Goal: Task Accomplishment & Management: Manage account settings

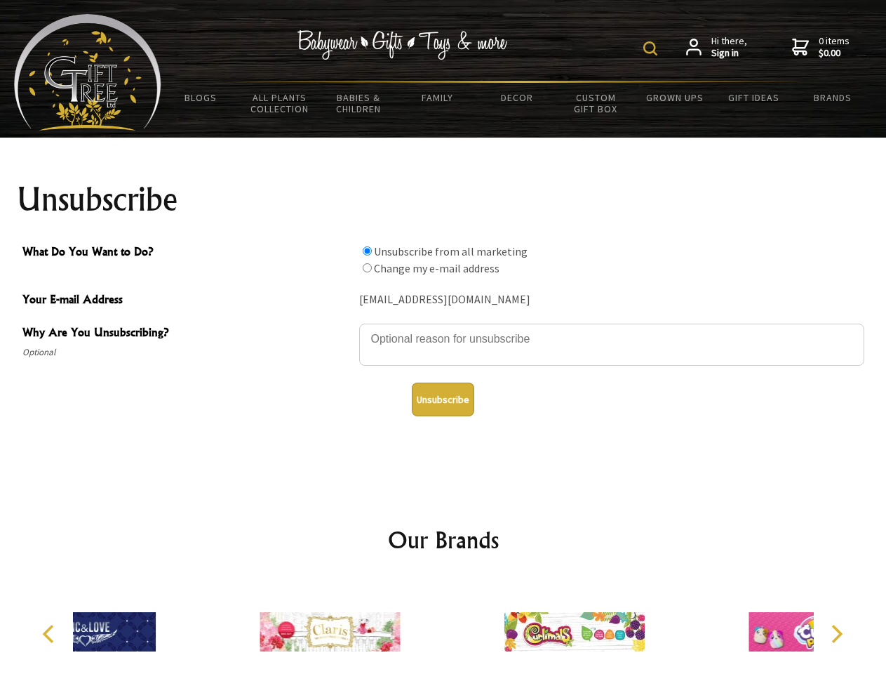
click at [653, 48] on img at bounding box center [651, 48] width 14 height 14
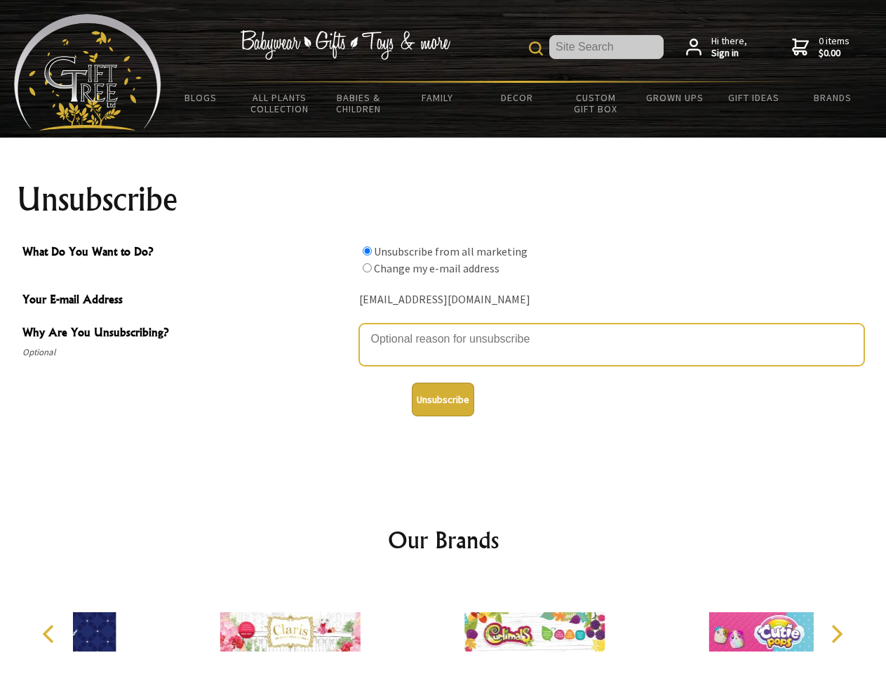
click at [444, 328] on textarea "Why Are You Unsubscribing?" at bounding box center [611, 345] width 505 height 42
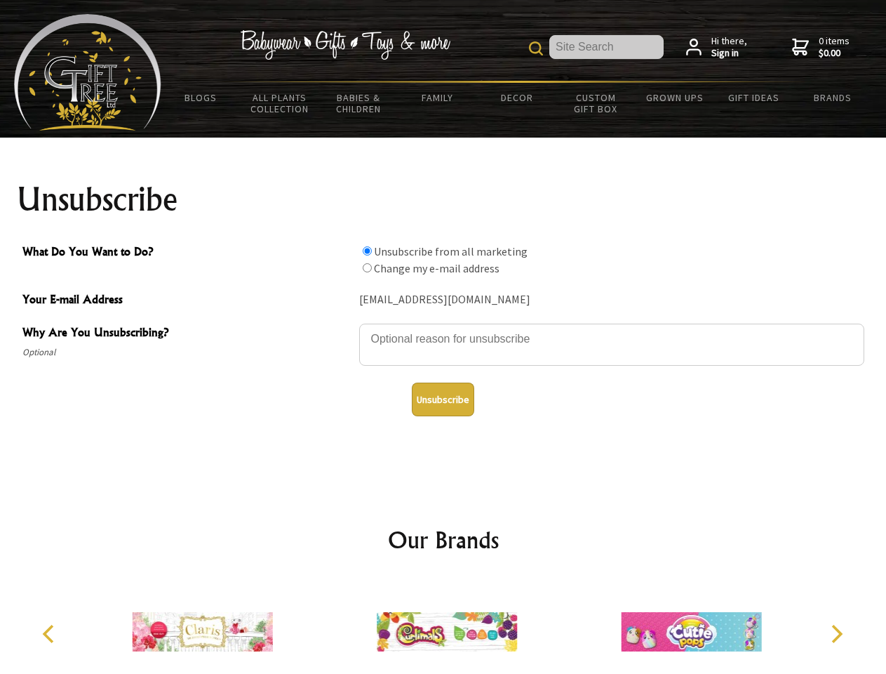
click at [367, 251] on input "What Do You Want to Do?" at bounding box center [367, 250] width 9 height 9
click at [367, 267] on input "What Do You Want to Do?" at bounding box center [367, 267] width 9 height 9
radio input "true"
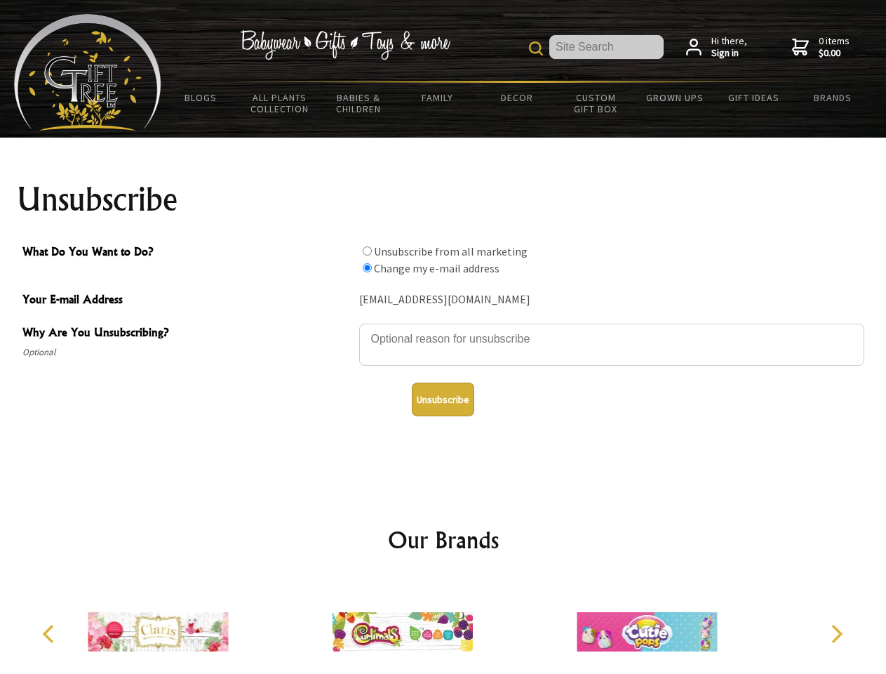
click at [443, 399] on button "Unsubscribe" at bounding box center [443, 400] width 62 height 34
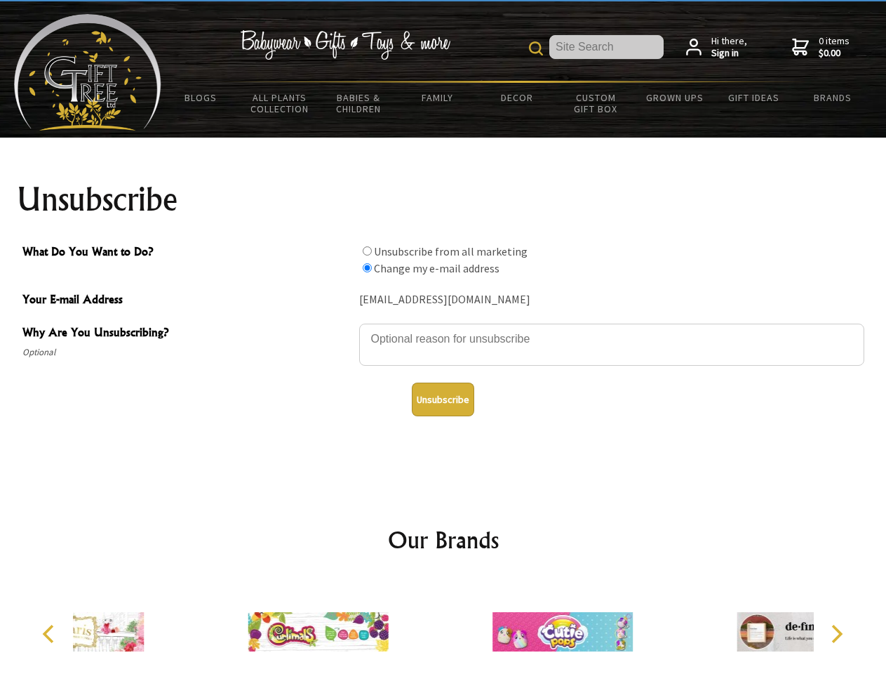
click at [444, 626] on div at bounding box center [563, 633] width 244 height 109
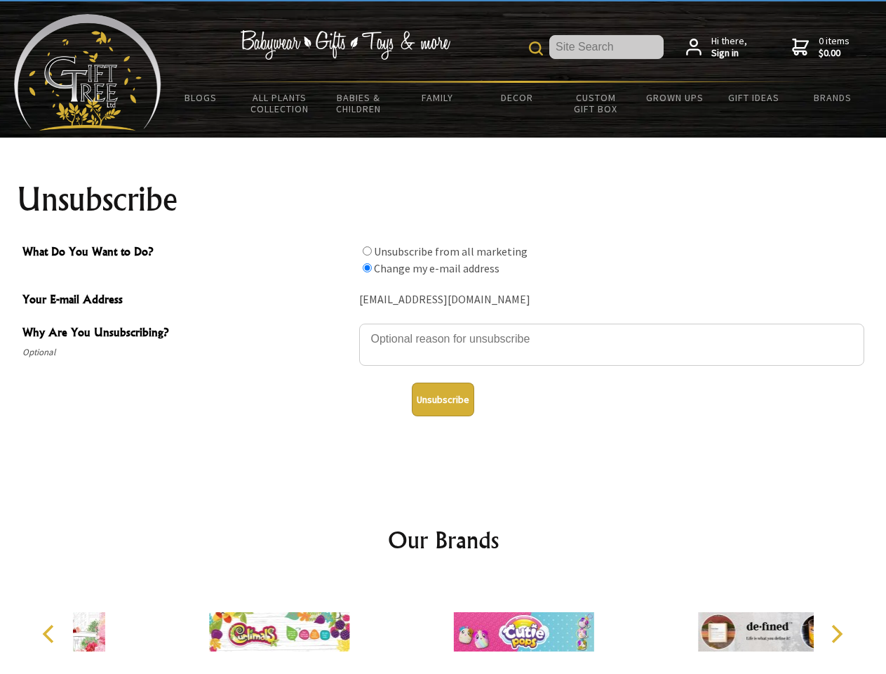
click at [51, 634] on icon "Previous" at bounding box center [50, 634] width 18 height 18
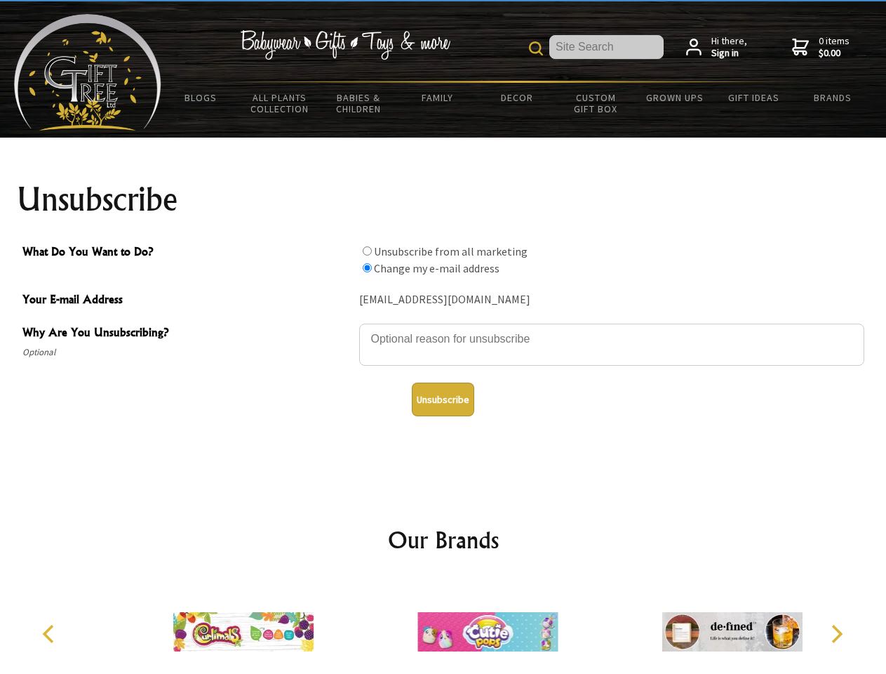
click at [837, 634] on icon "Next" at bounding box center [836, 634] width 18 height 18
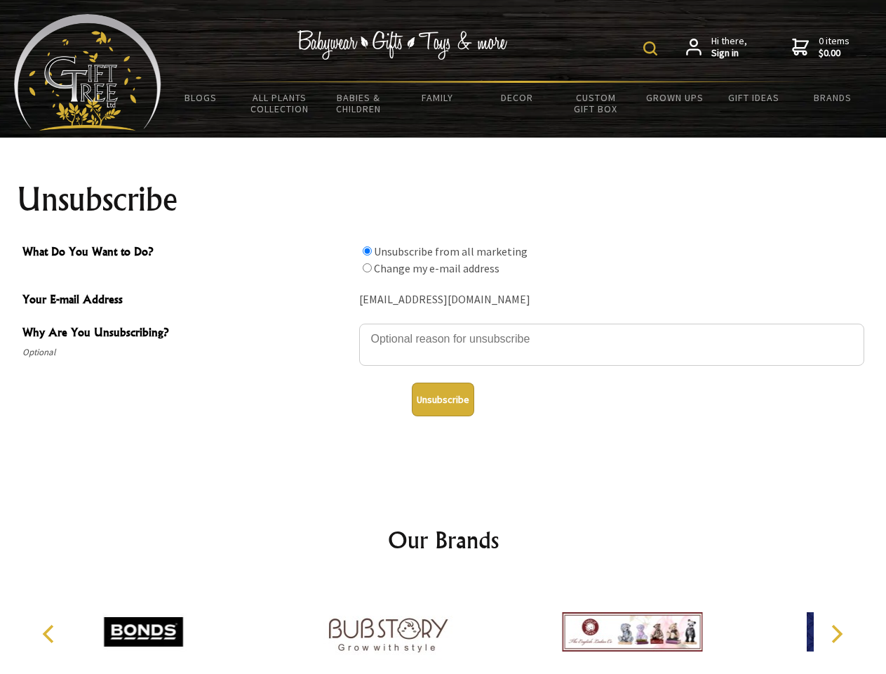
click at [653, 48] on img at bounding box center [651, 48] width 14 height 14
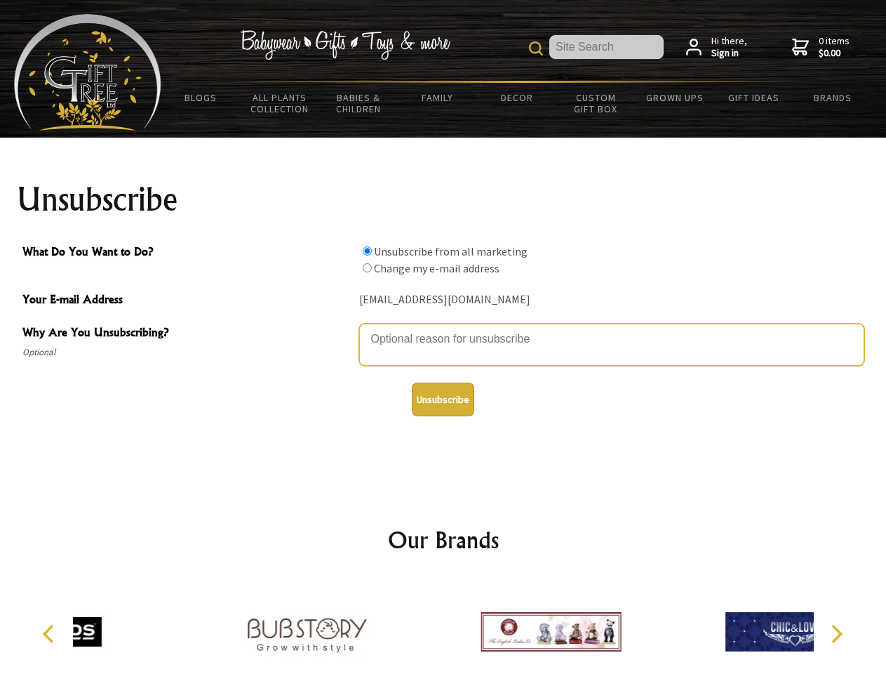
click at [444, 328] on textarea "Why Are You Unsubscribing?" at bounding box center [611, 345] width 505 height 42
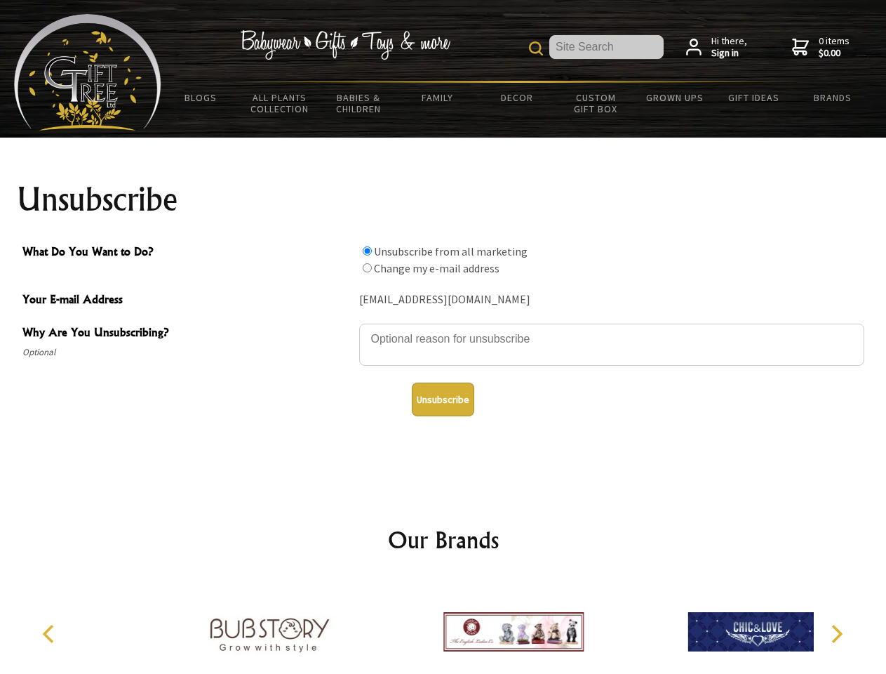
click at [367, 251] on input "What Do You Want to Do?" at bounding box center [367, 250] width 9 height 9
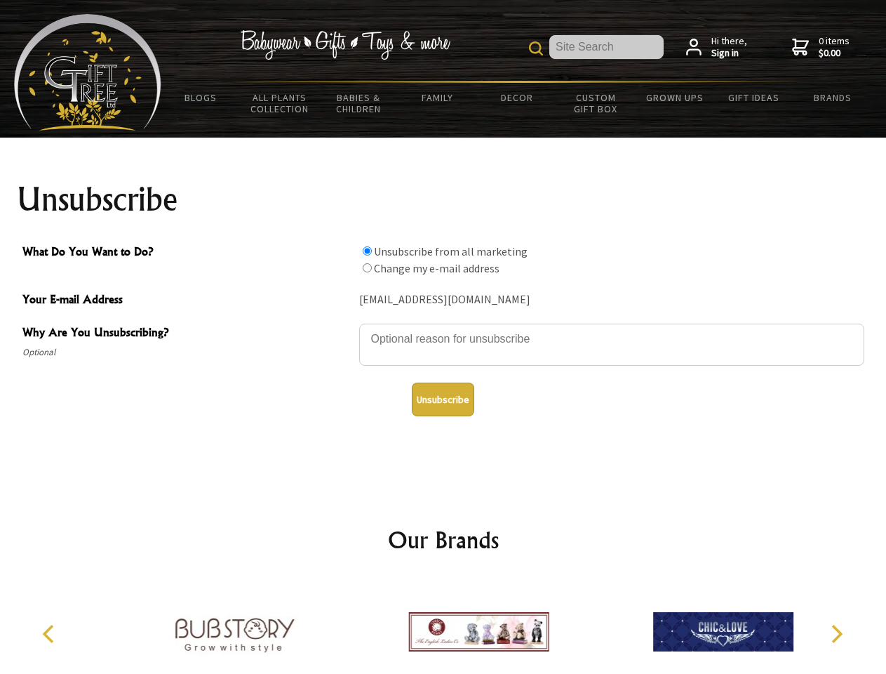
click at [367, 267] on input "What Do You Want to Do?" at bounding box center [367, 267] width 9 height 9
radio input "true"
click at [443, 399] on button "Unsubscribe" at bounding box center [443, 400] width 62 height 34
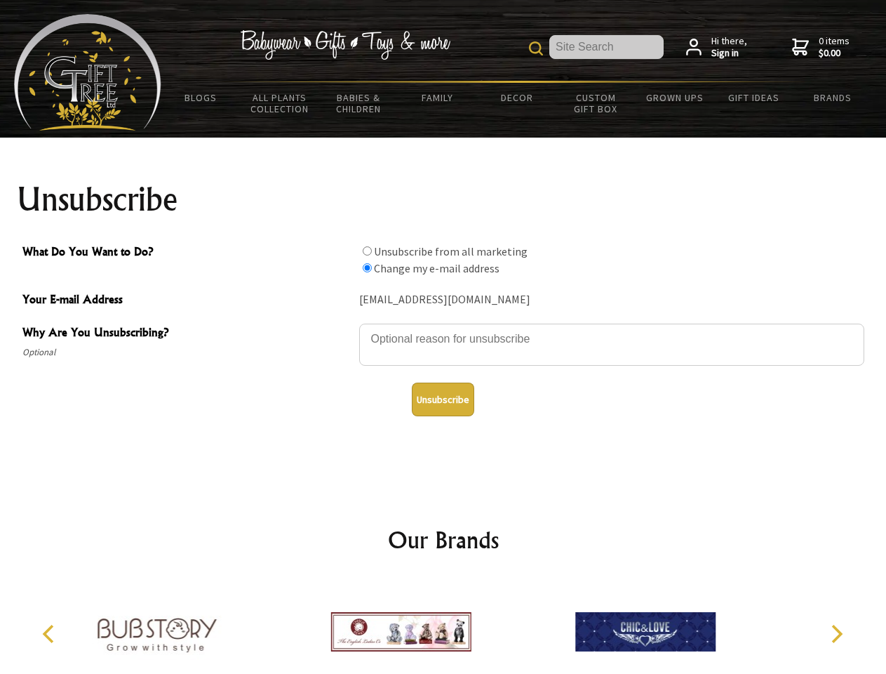
click at [444, 626] on img at bounding box center [401, 631] width 140 height 105
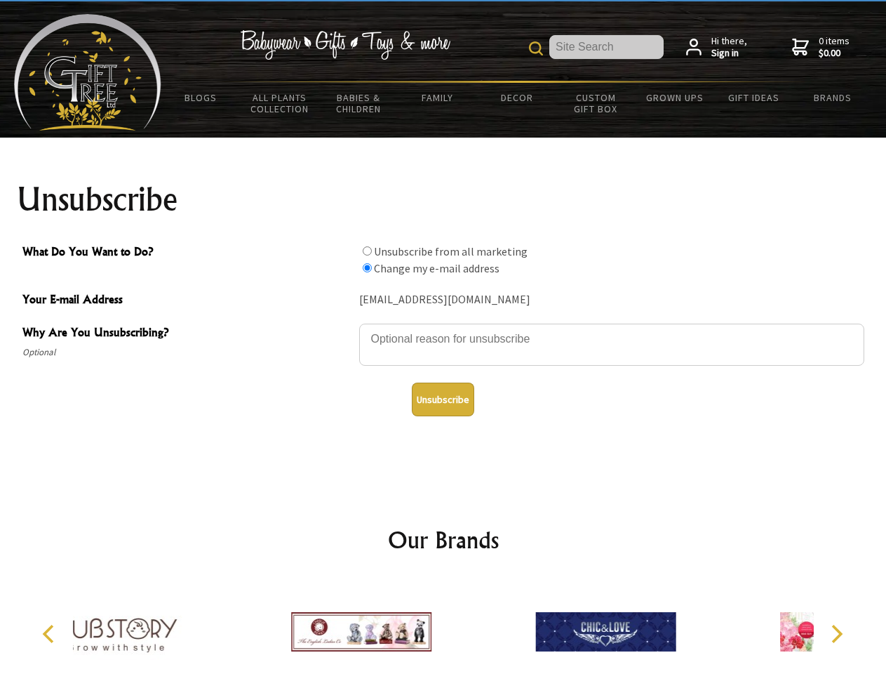
click at [51, 634] on icon "Previous" at bounding box center [50, 634] width 18 height 18
click at [837, 634] on icon "Next" at bounding box center [836, 634] width 18 height 18
